Goal: Information Seeking & Learning: Learn about a topic

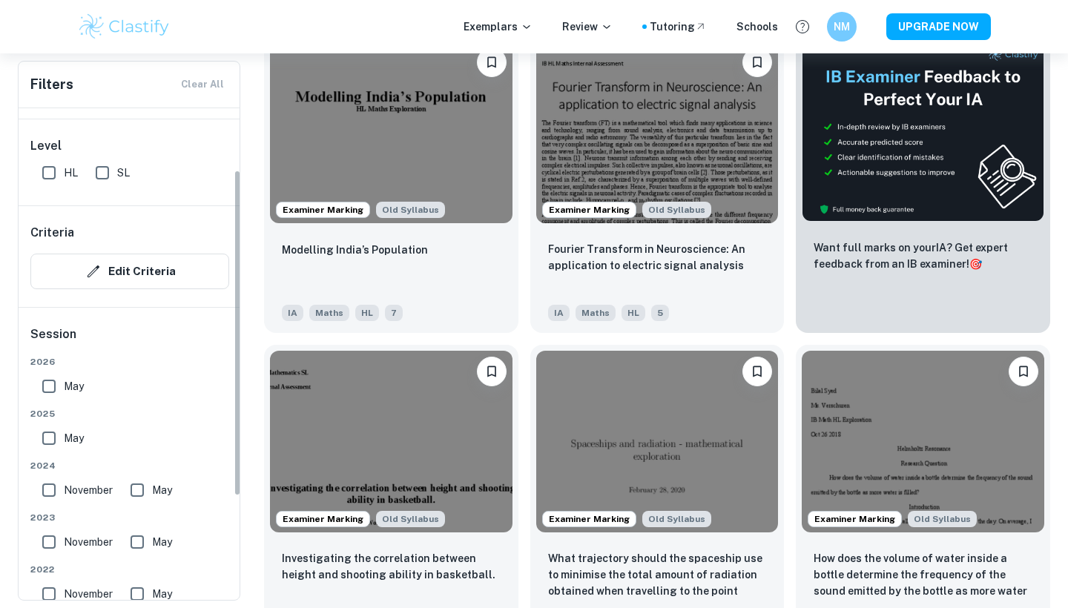
scroll to position [128, 0]
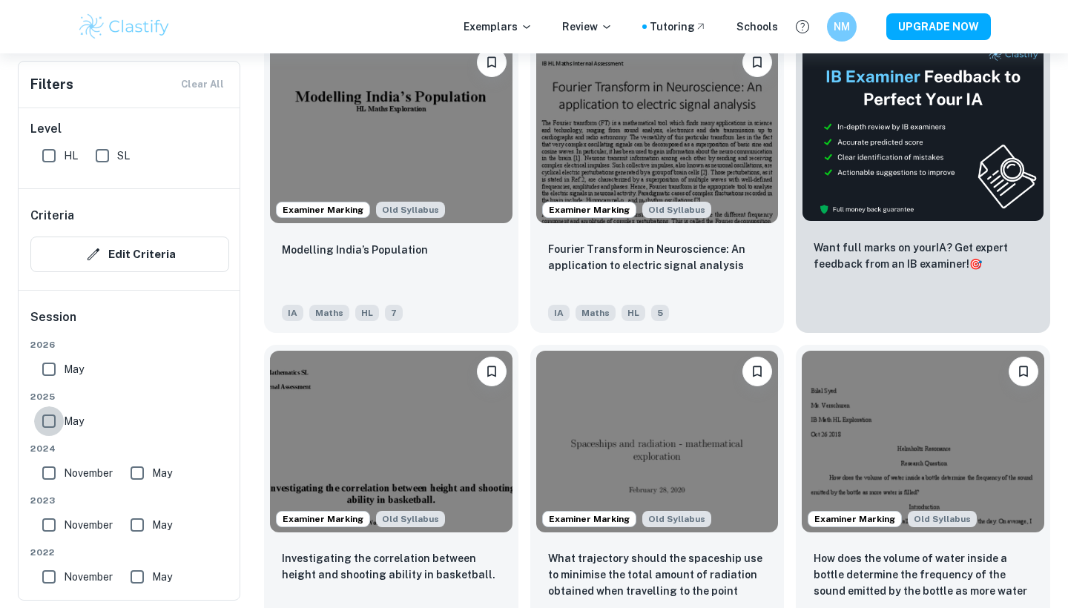
click at [50, 419] on input "May" at bounding box center [49, 421] width 30 height 30
checkbox input "true"
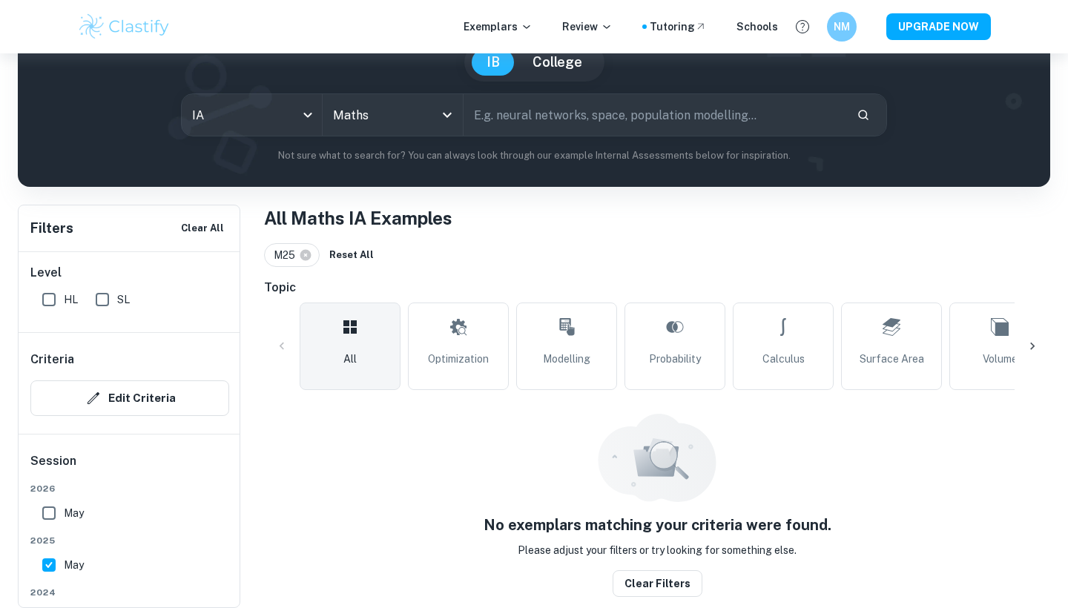
scroll to position [136, 0]
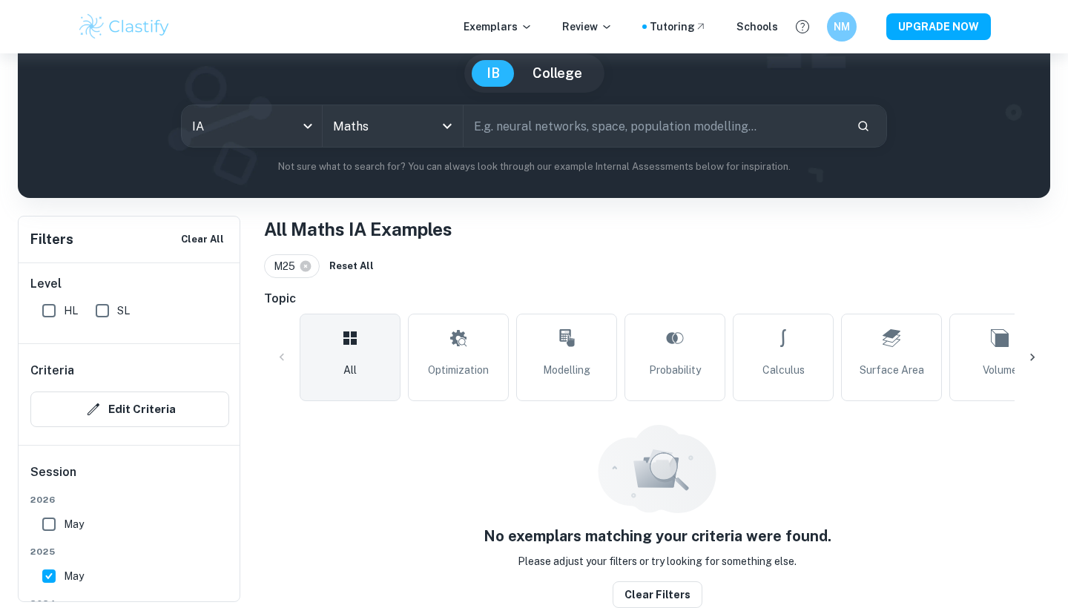
click at [46, 525] on input "May" at bounding box center [49, 524] width 30 height 30
checkbox input "true"
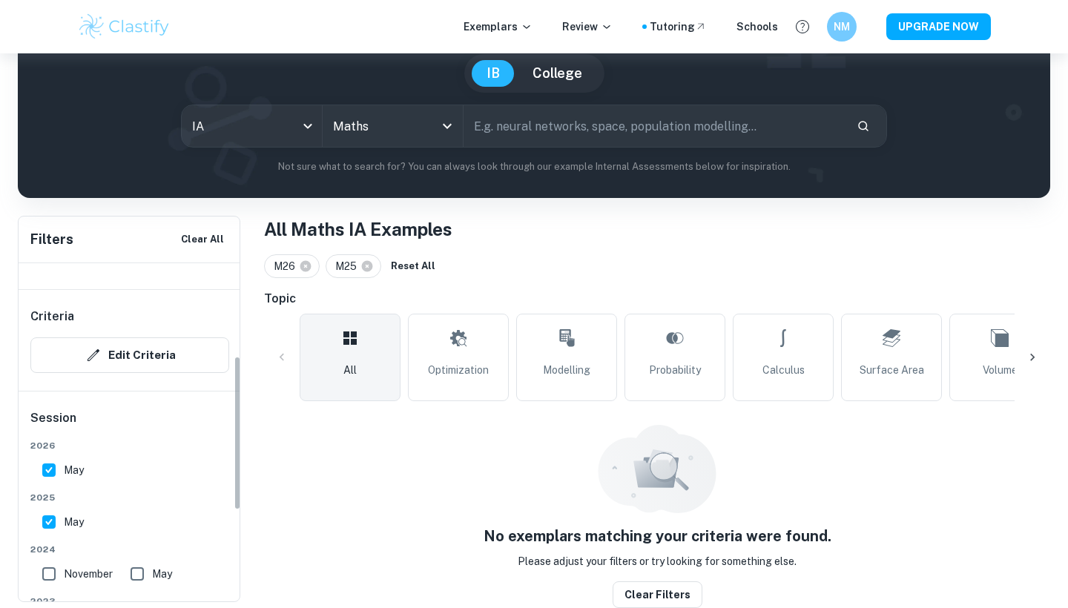
scroll to position [203, 0]
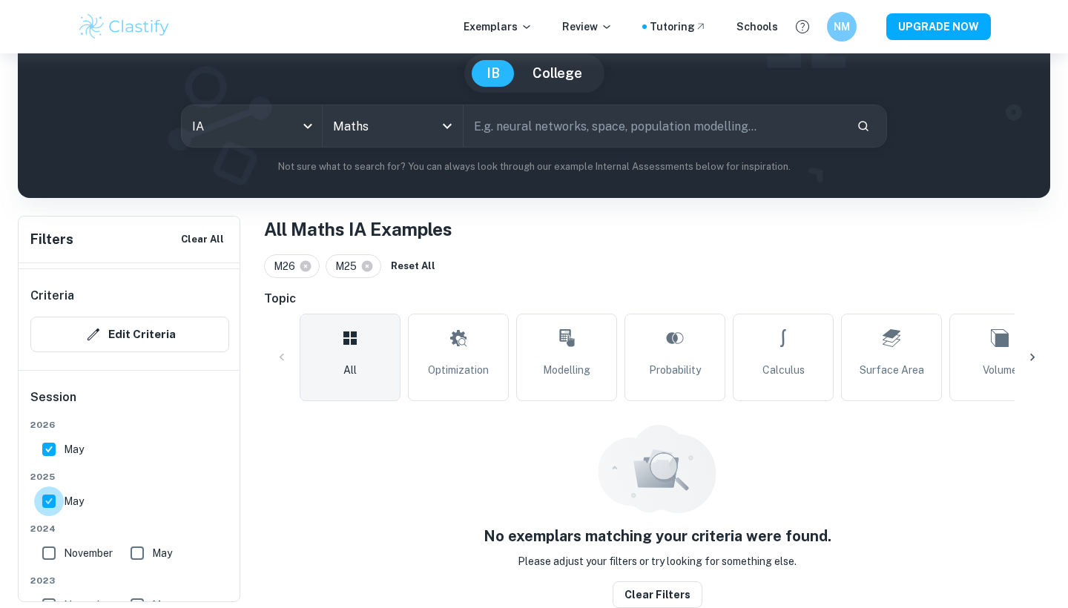
click at [46, 504] on input "May" at bounding box center [49, 501] width 30 height 30
checkbox input "false"
click at [51, 454] on input "May" at bounding box center [49, 450] width 30 height 30
checkbox input "false"
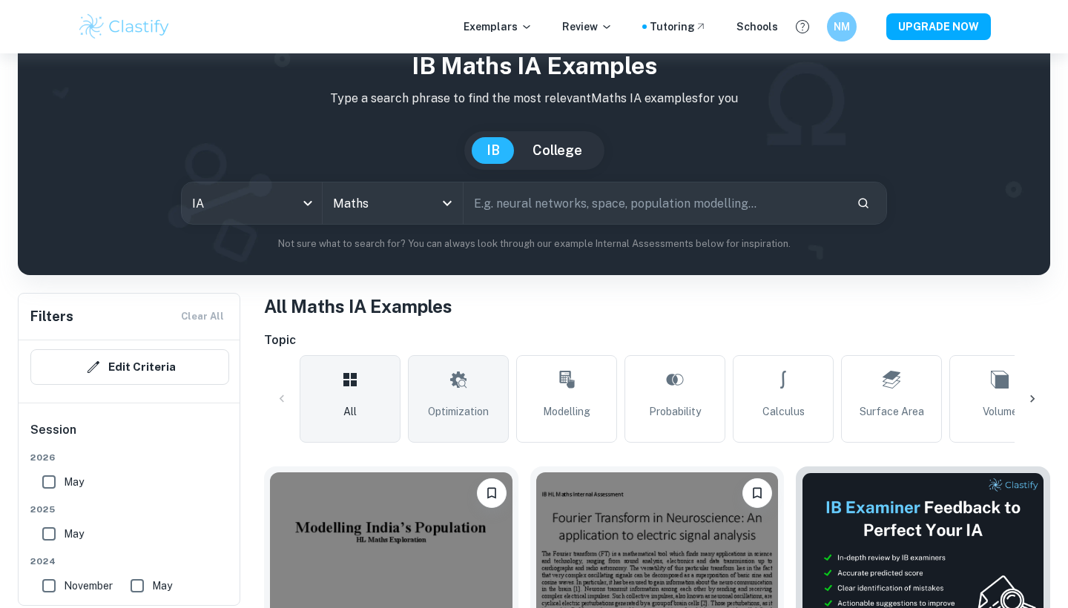
scroll to position [71, 0]
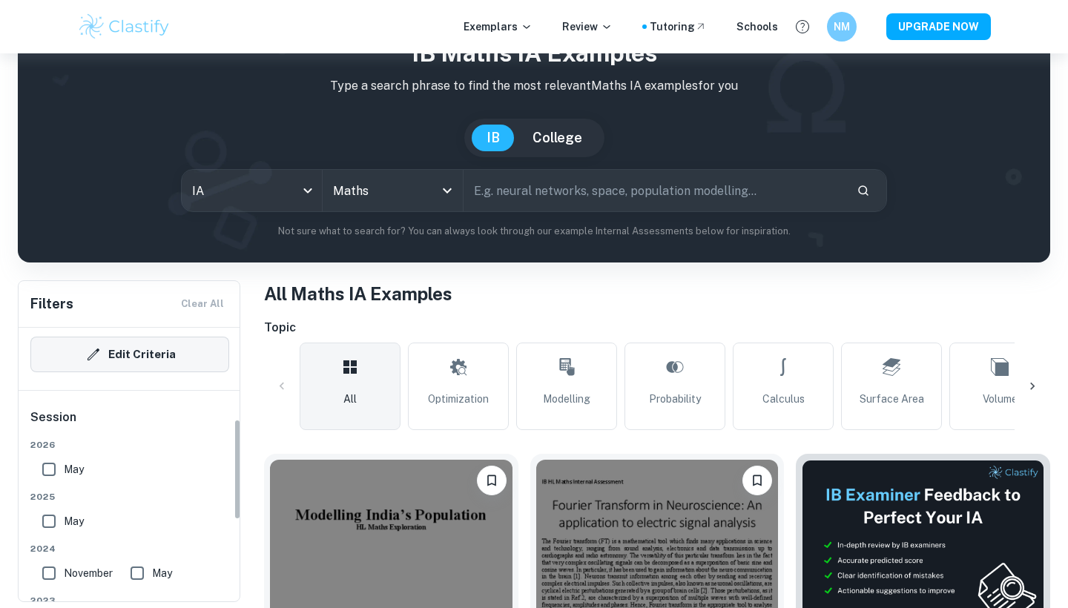
click at [148, 357] on button "Edit Criteria" at bounding box center [129, 355] width 199 height 36
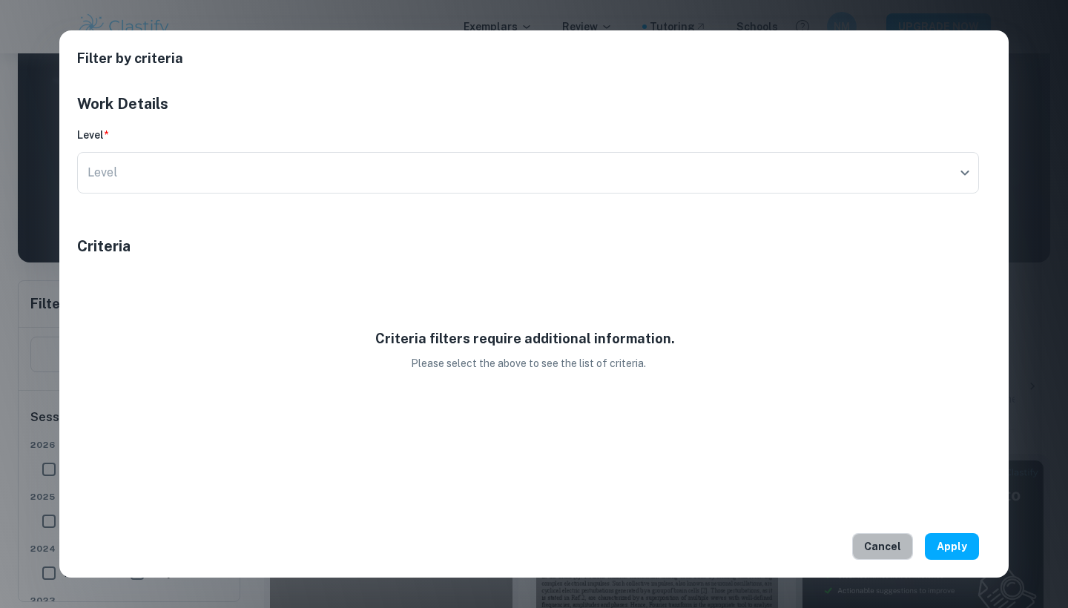
click at [883, 545] on button "Cancel" at bounding box center [882, 546] width 61 height 27
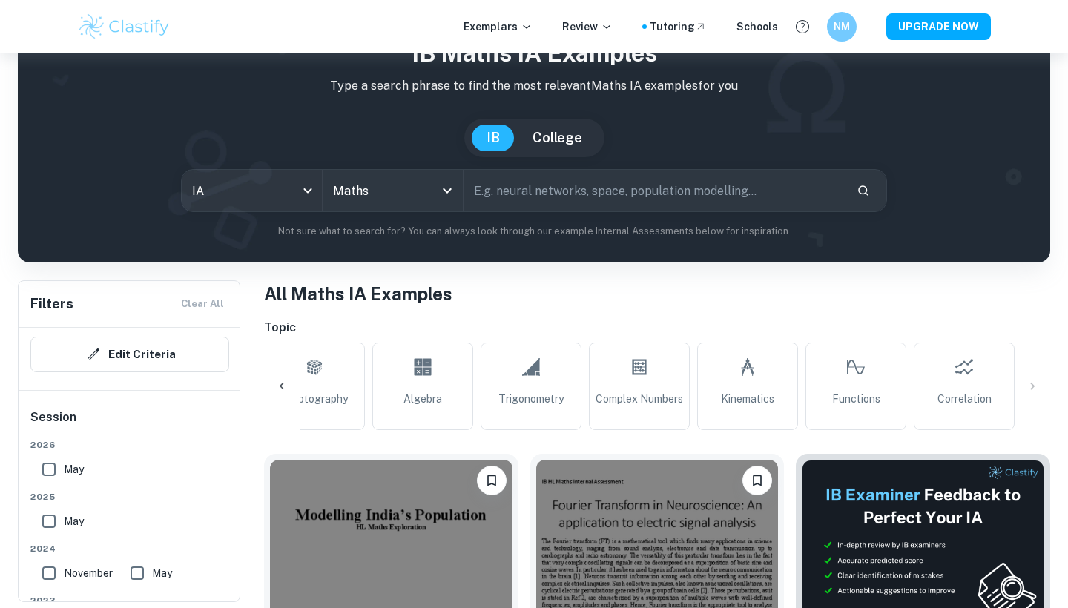
scroll to position [0, 1118]
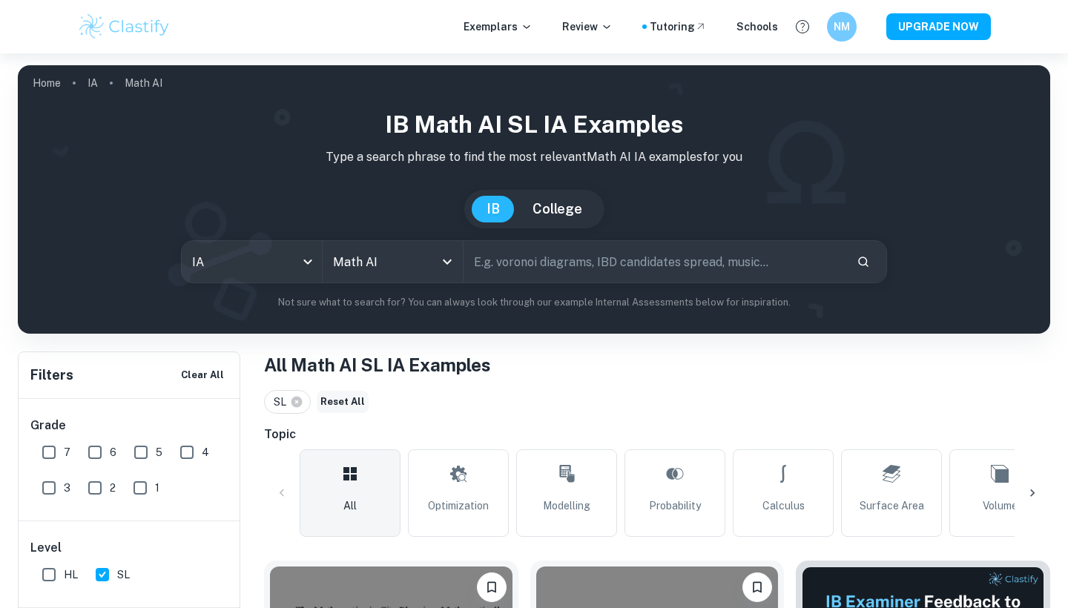
scroll to position [409, 0]
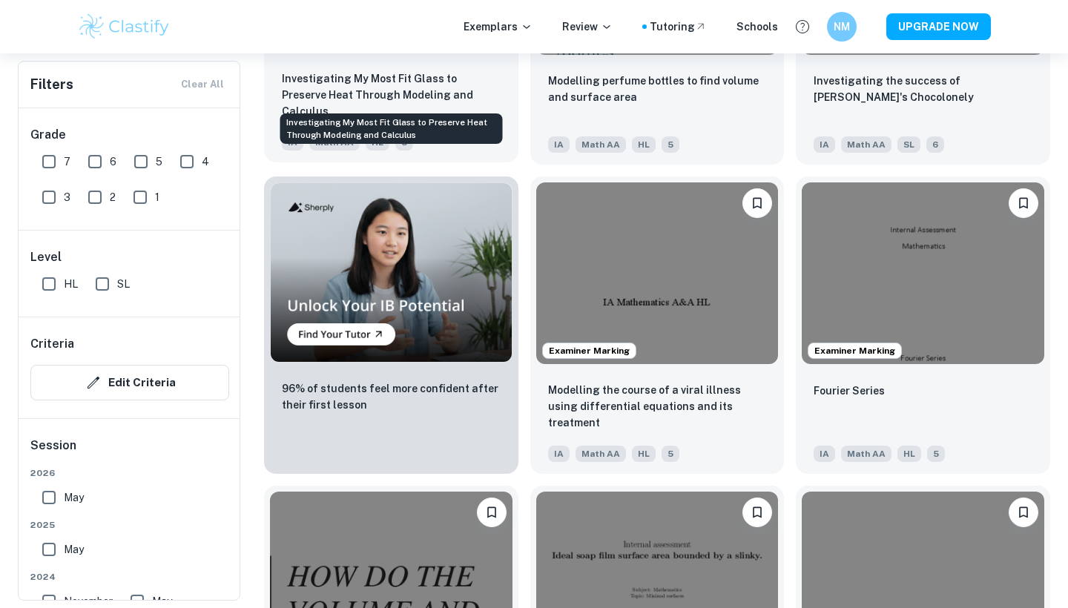
scroll to position [1103, 0]
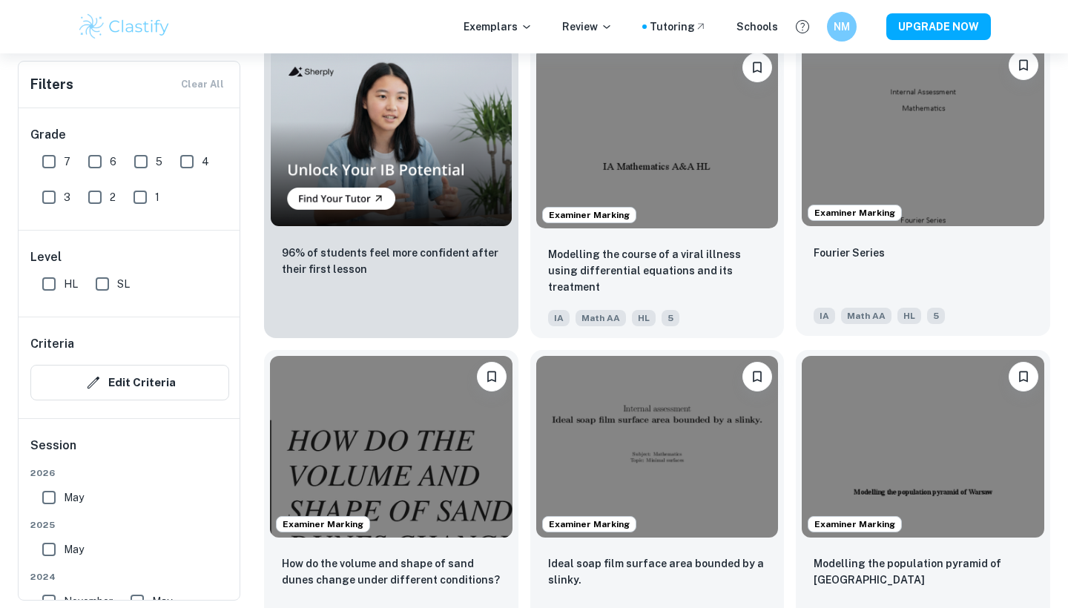
click at [937, 245] on div "Fourier Series" at bounding box center [923, 269] width 219 height 50
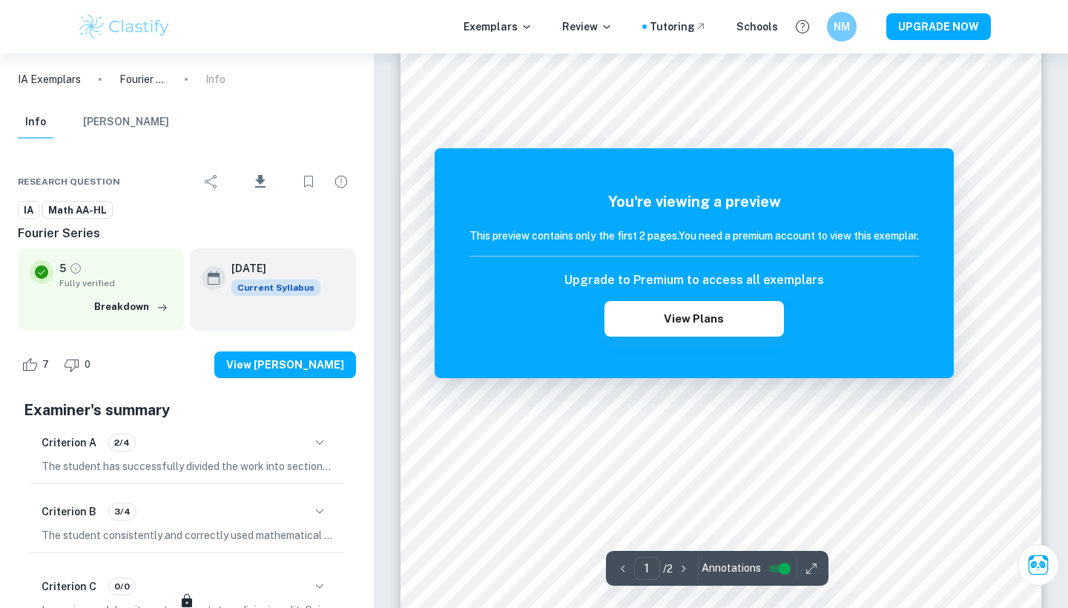
scroll to position [53, 0]
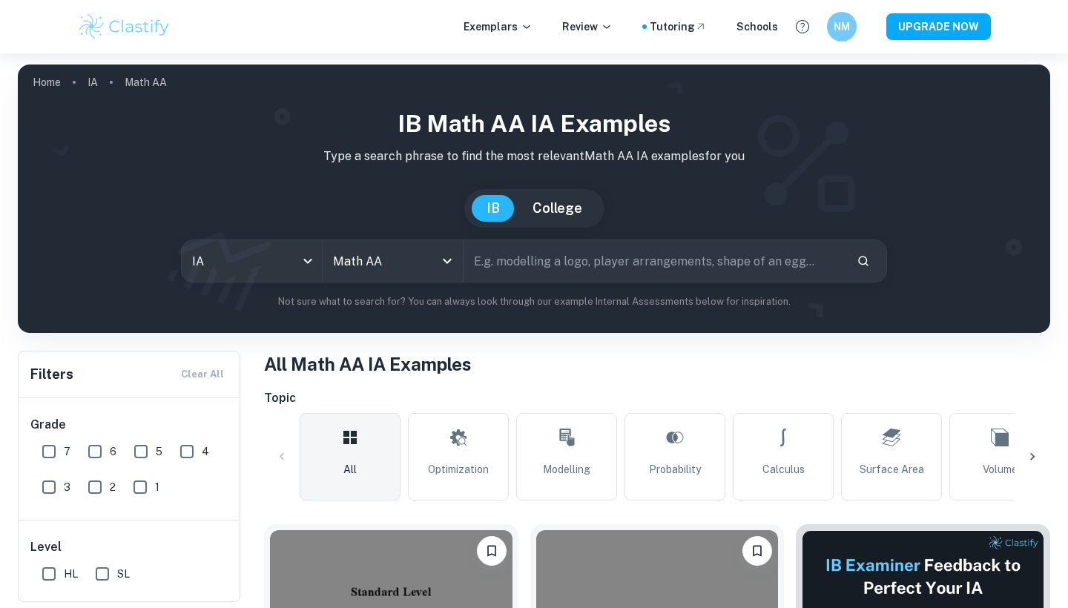
scroll to position [208, 0]
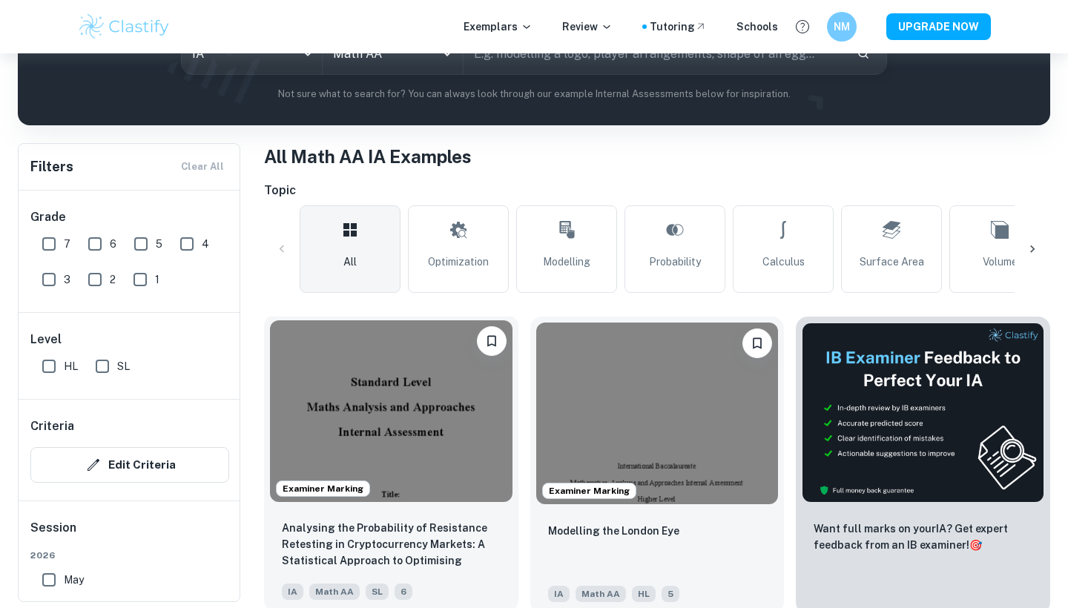
click at [436, 449] on img at bounding box center [391, 411] width 243 height 182
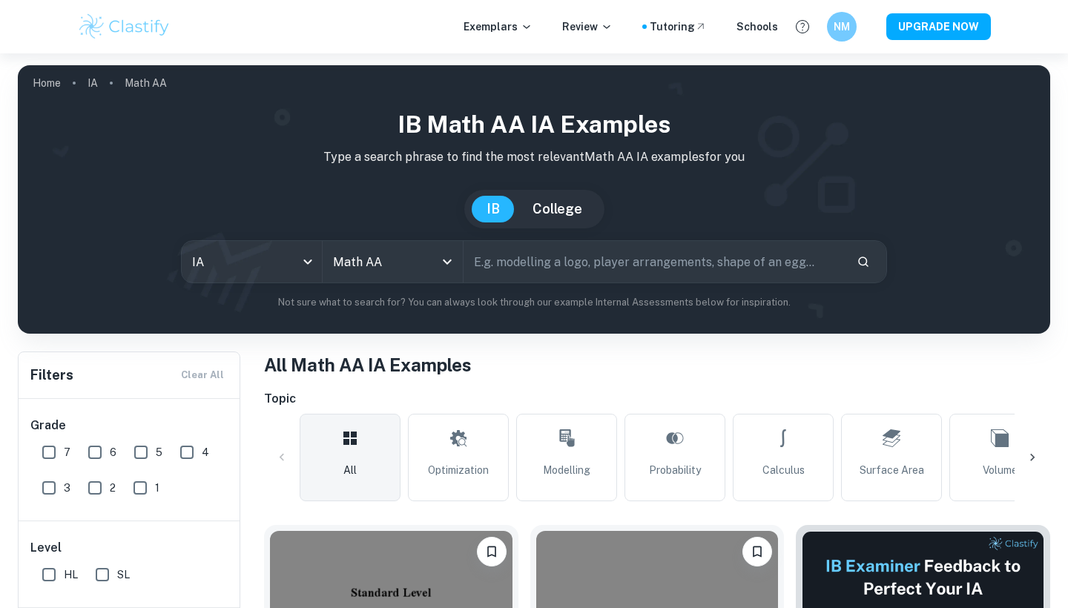
scroll to position [208, 0]
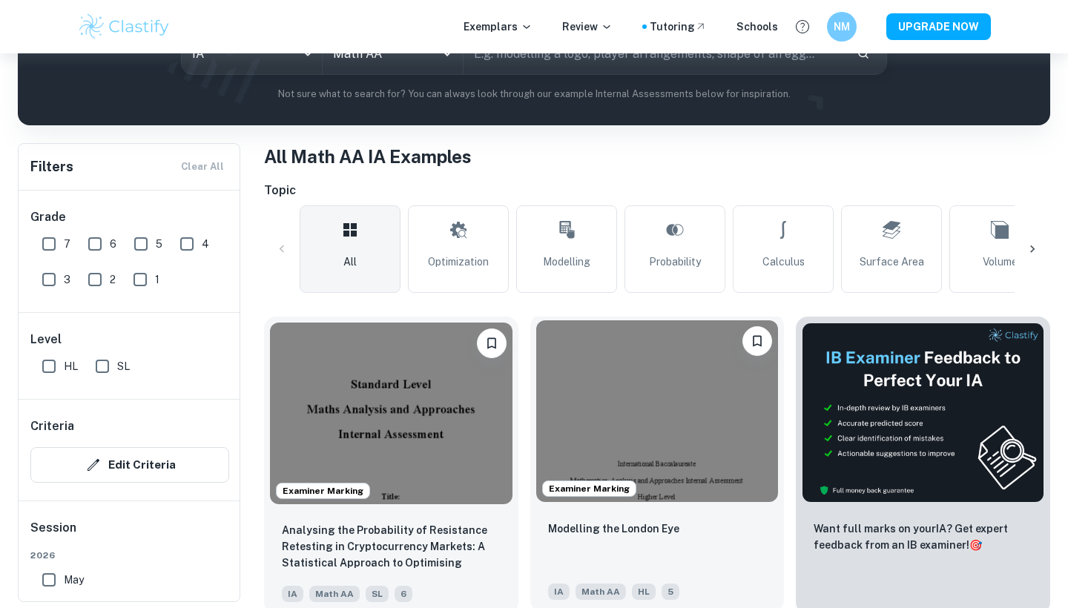
click at [630, 370] on img at bounding box center [657, 411] width 243 height 182
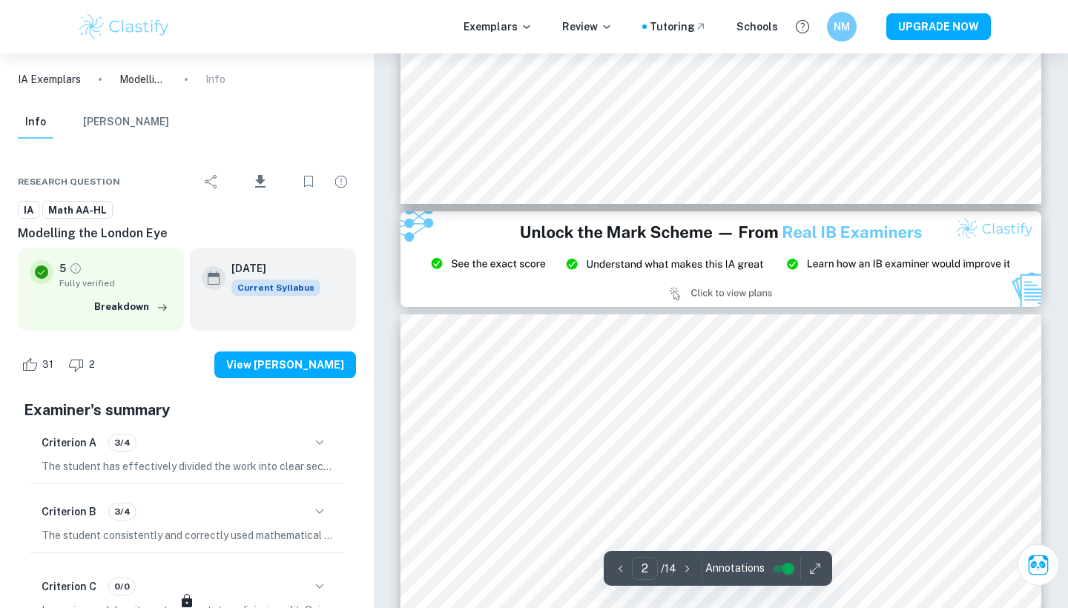
type input "3"
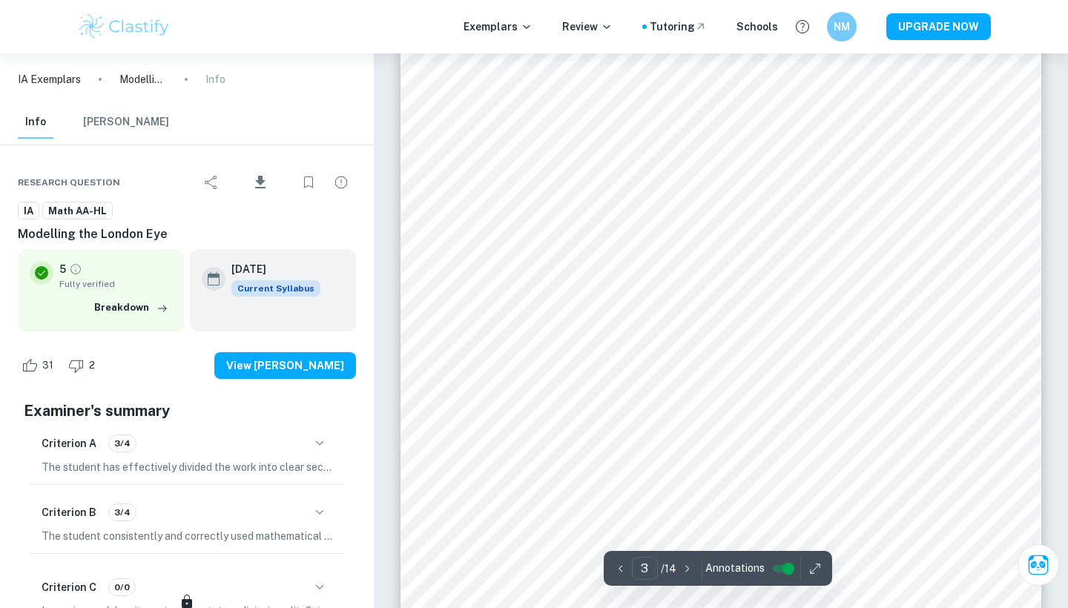
scroll to position [2352, 0]
